Goal: Information Seeking & Learning: Learn about a topic

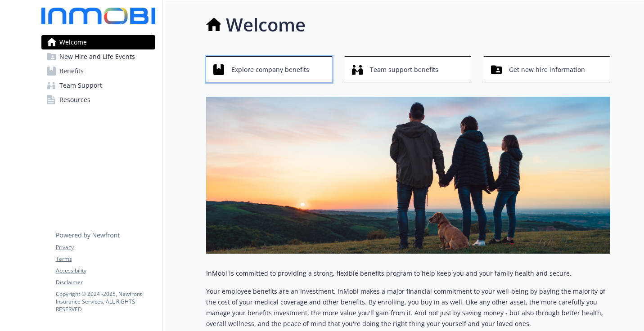
click at [286, 69] on span "Explore company benefits" at bounding box center [270, 69] width 78 height 17
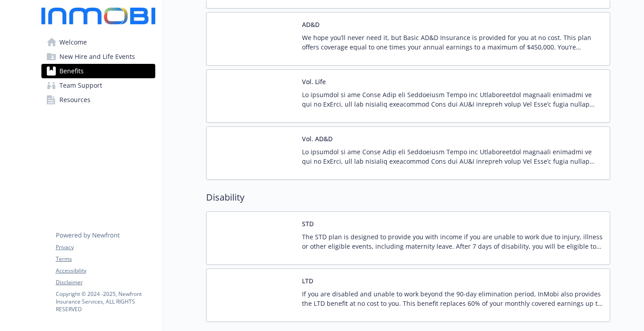
scroll to position [1055, 0]
